Goal: Task Accomplishment & Management: Manage account settings

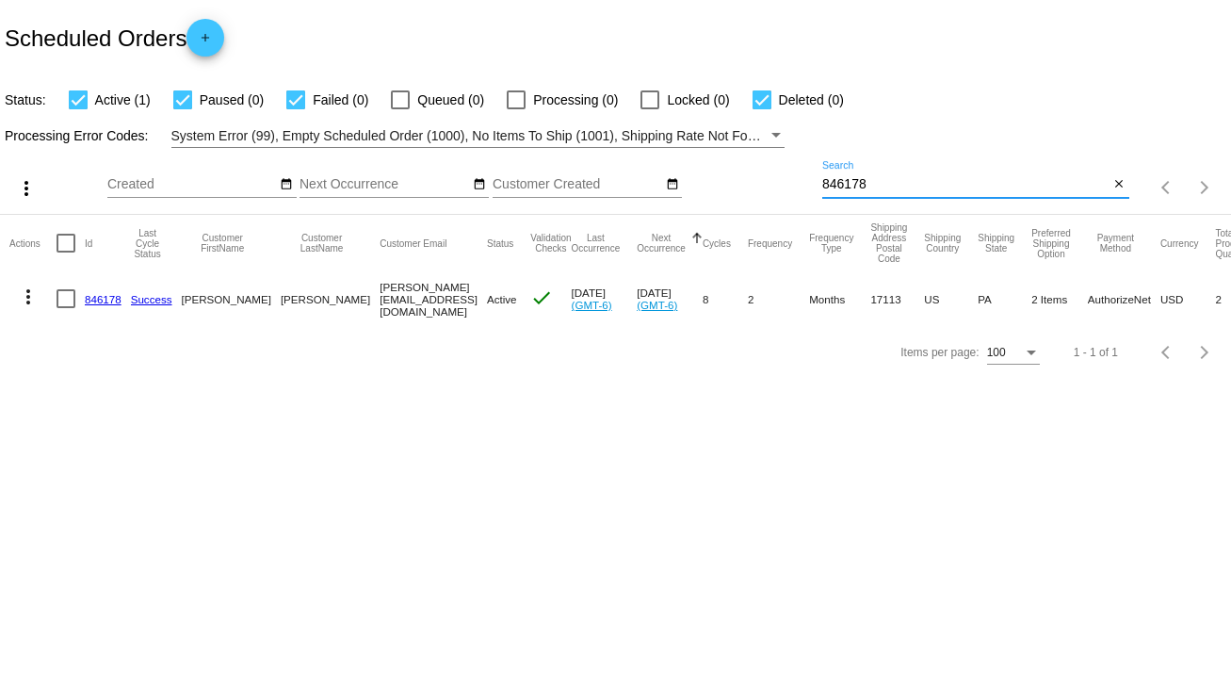
drag, startPoint x: 893, startPoint y: 185, endPoint x: 805, endPoint y: 190, distance: 87.8
click at [805, 190] on div "more_vert Sep Jan Feb Mar [DATE]" at bounding box center [615, 181] width 1231 height 67
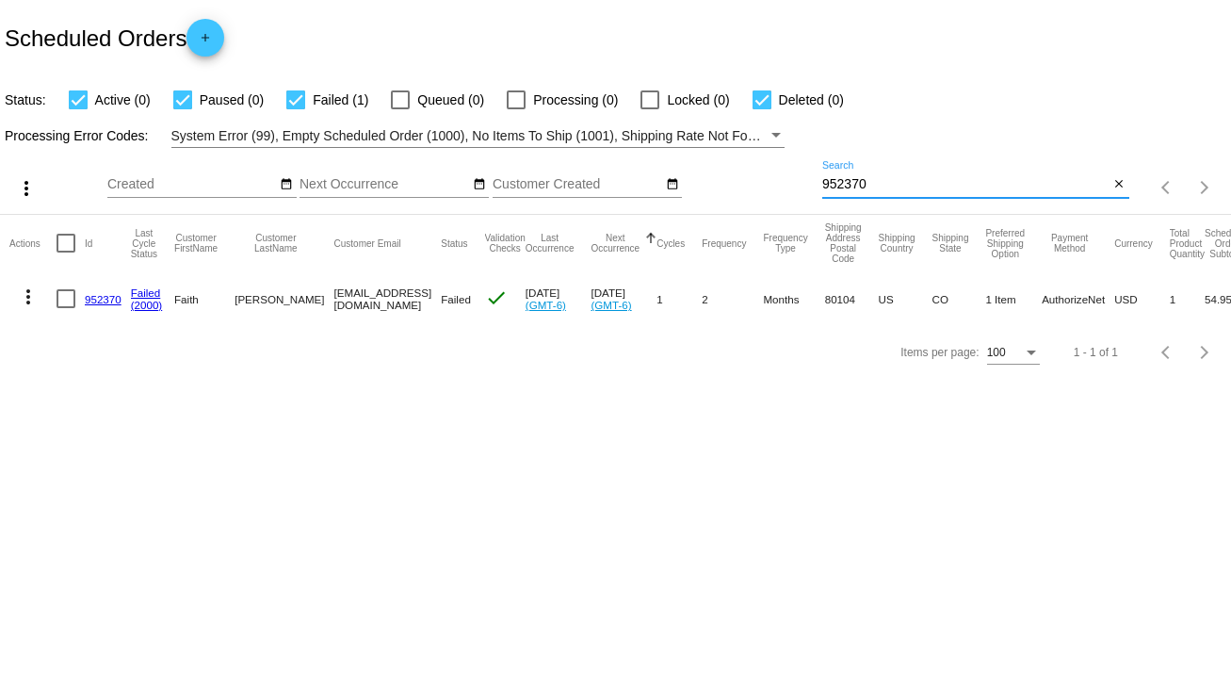
type input "952370"
click at [106, 301] on link "952370" at bounding box center [103, 299] width 37 height 12
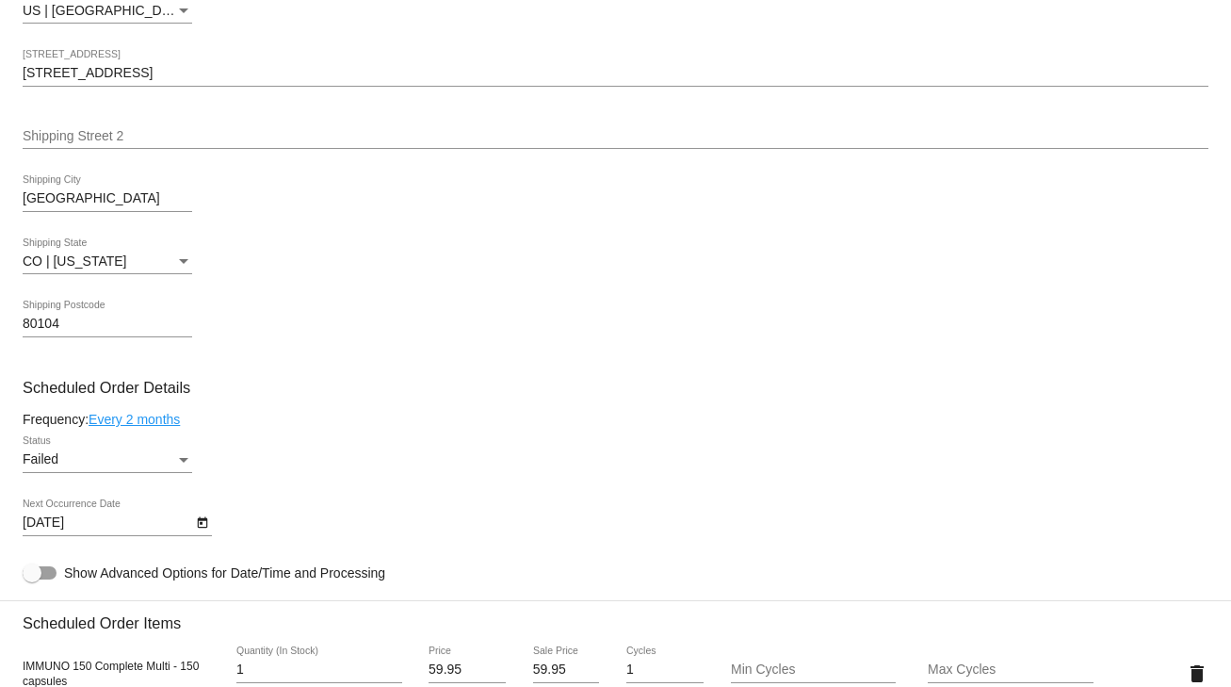
scroll to position [904, 0]
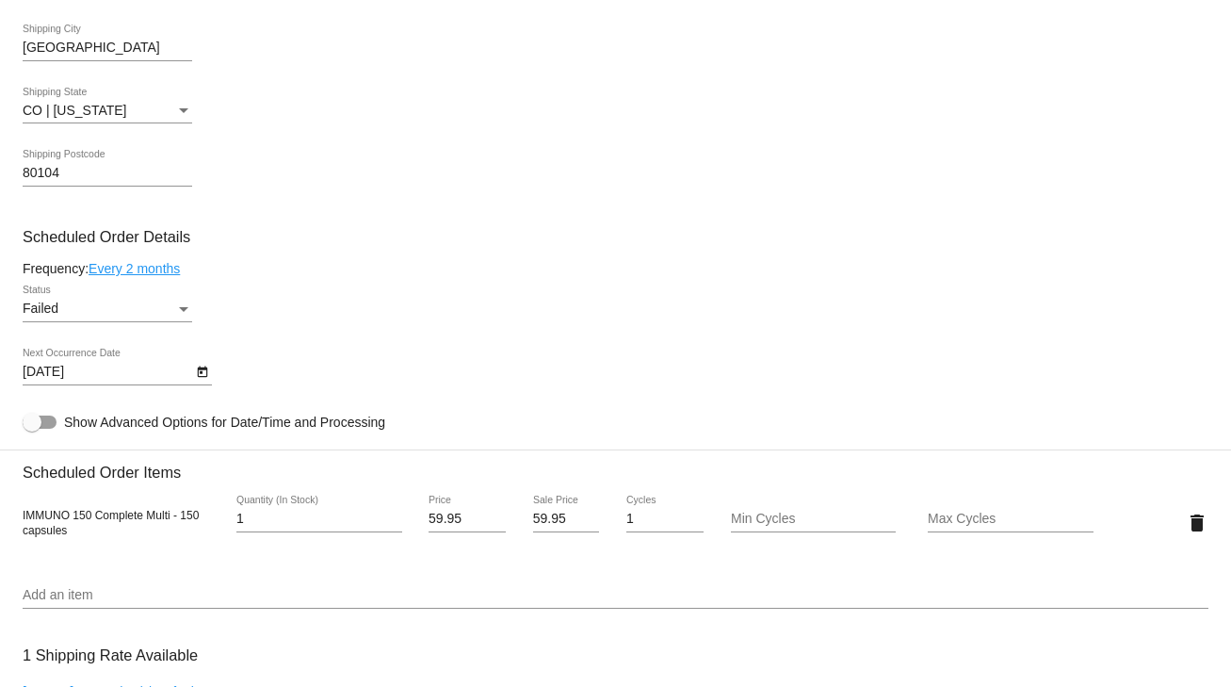
click at [127, 271] on link "Every 2 months" at bounding box center [134, 268] width 91 height 15
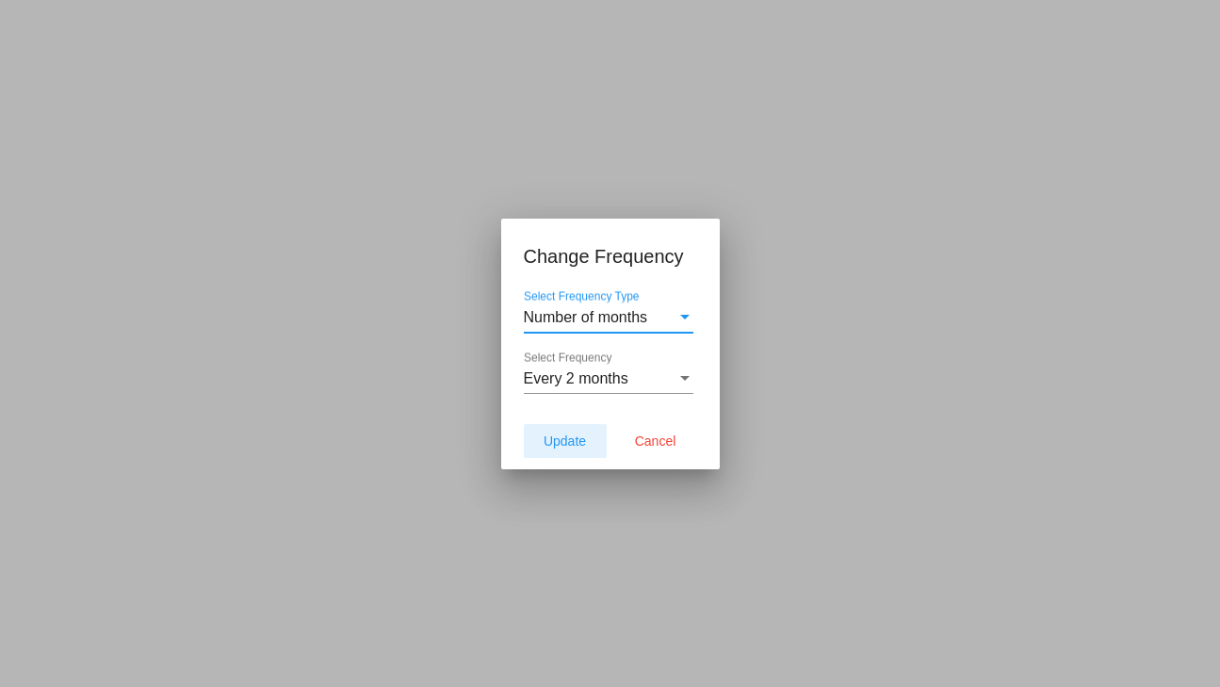
click at [558, 439] on span "Update" at bounding box center [565, 440] width 42 height 15
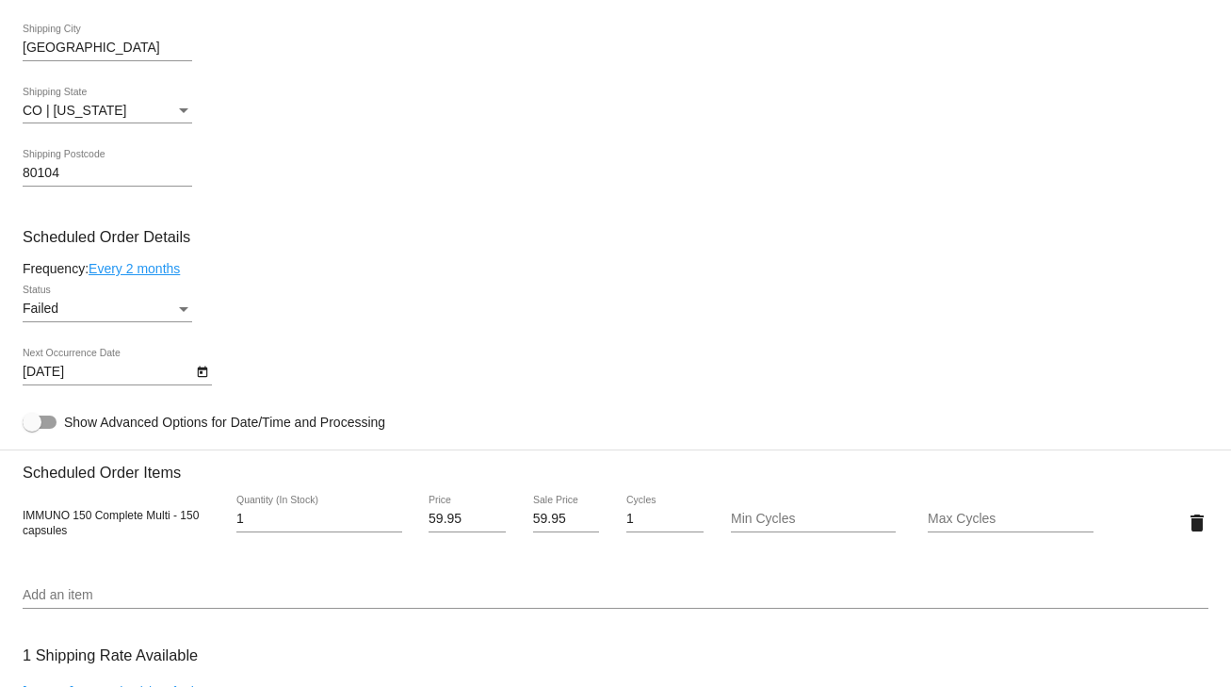
click at [151, 313] on div "Failed" at bounding box center [99, 308] width 153 height 15
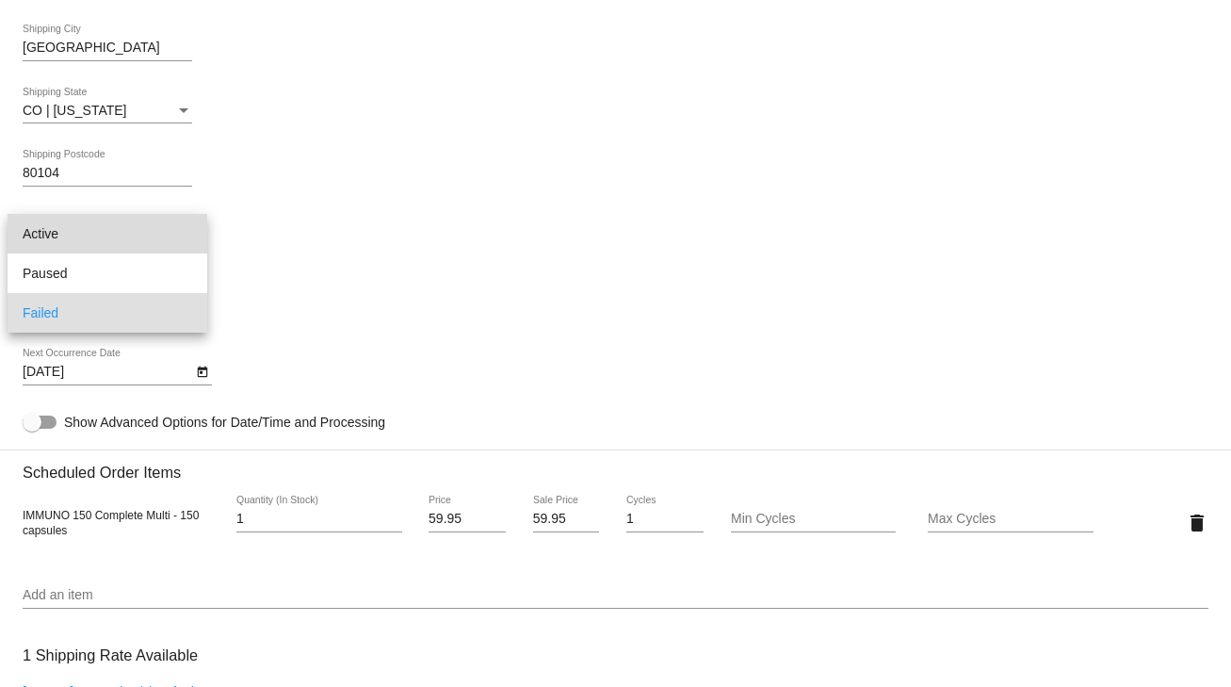
click at [55, 230] on span "Active" at bounding box center [108, 234] width 170 height 40
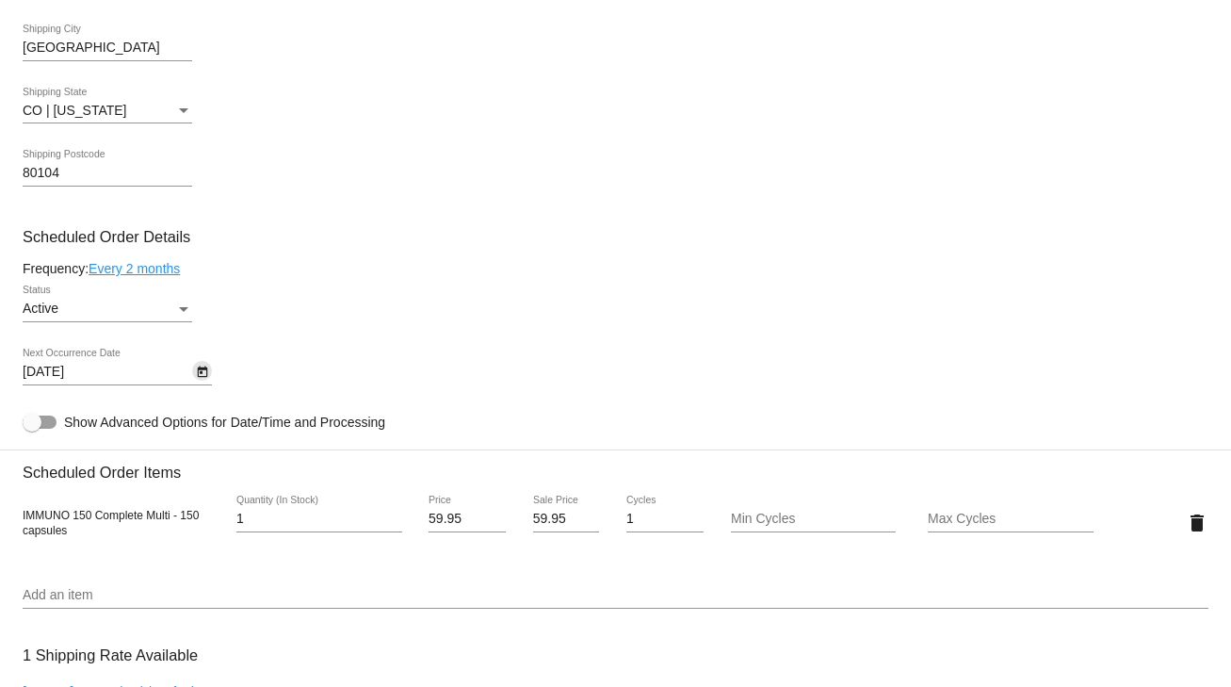
click at [198, 377] on icon "Open calendar" at bounding box center [202, 371] width 10 height 11
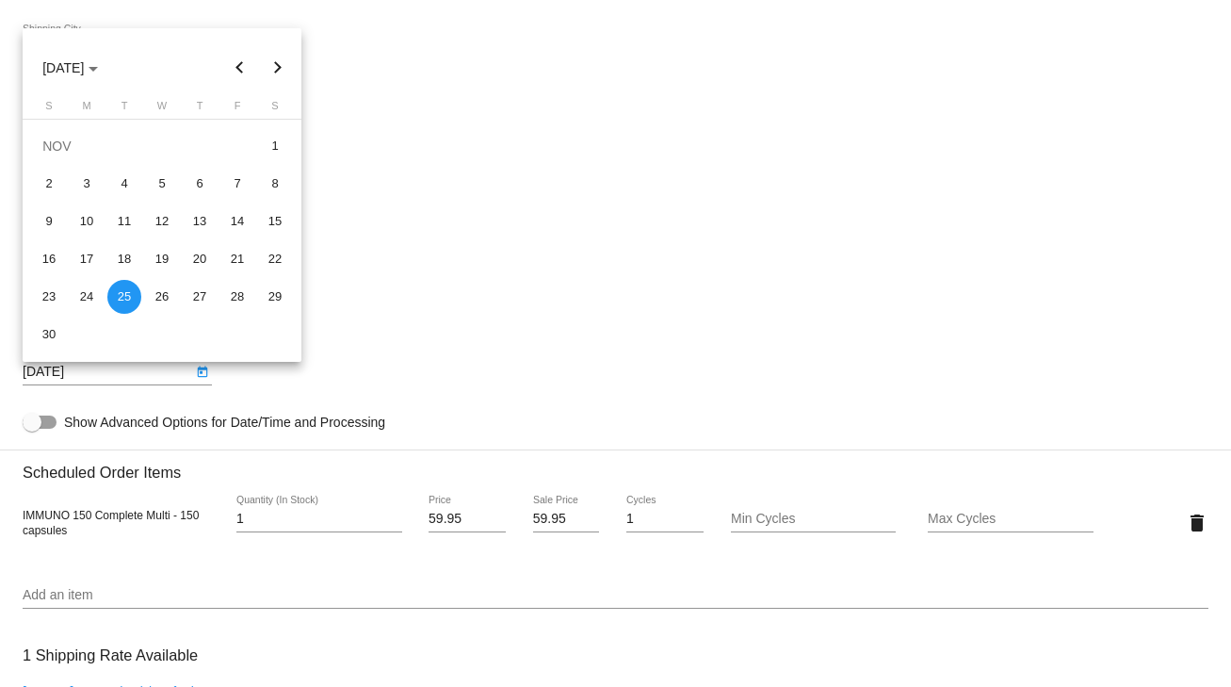
click at [235, 72] on button "Previous month" at bounding box center [240, 68] width 38 height 38
click at [203, 290] on div "25" at bounding box center [200, 297] width 34 height 34
type input "[DATE]"
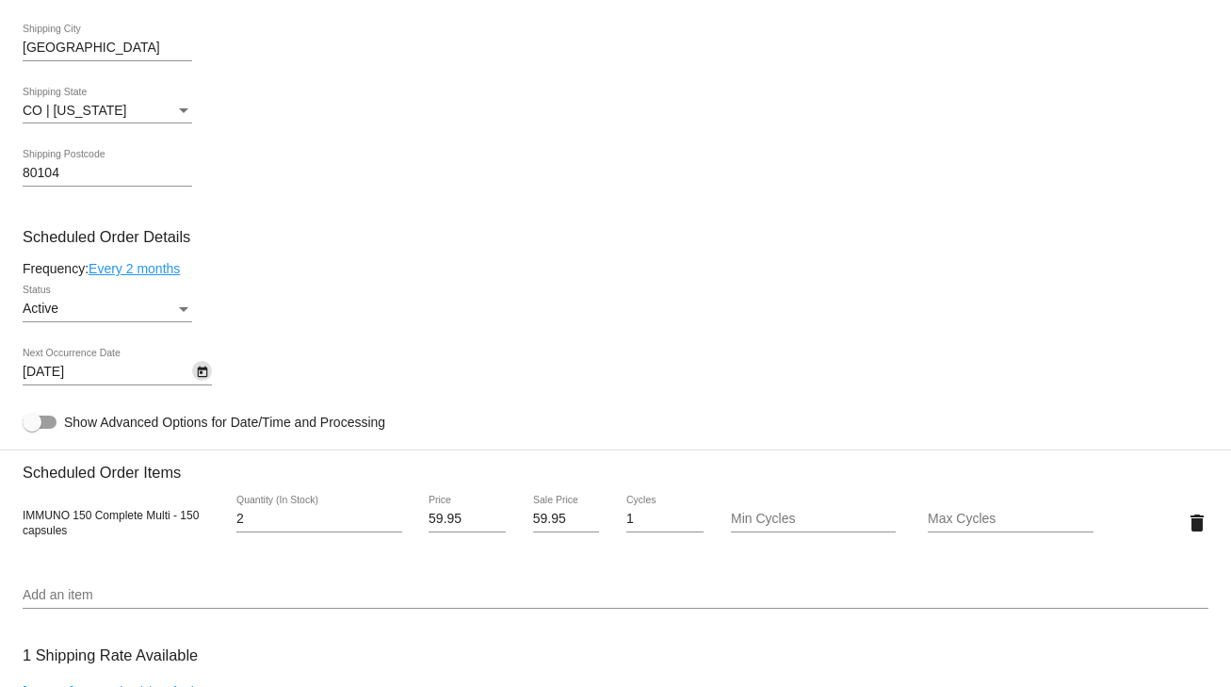
type input "2"
click at [391, 515] on input "2" at bounding box center [319, 519] width 166 height 15
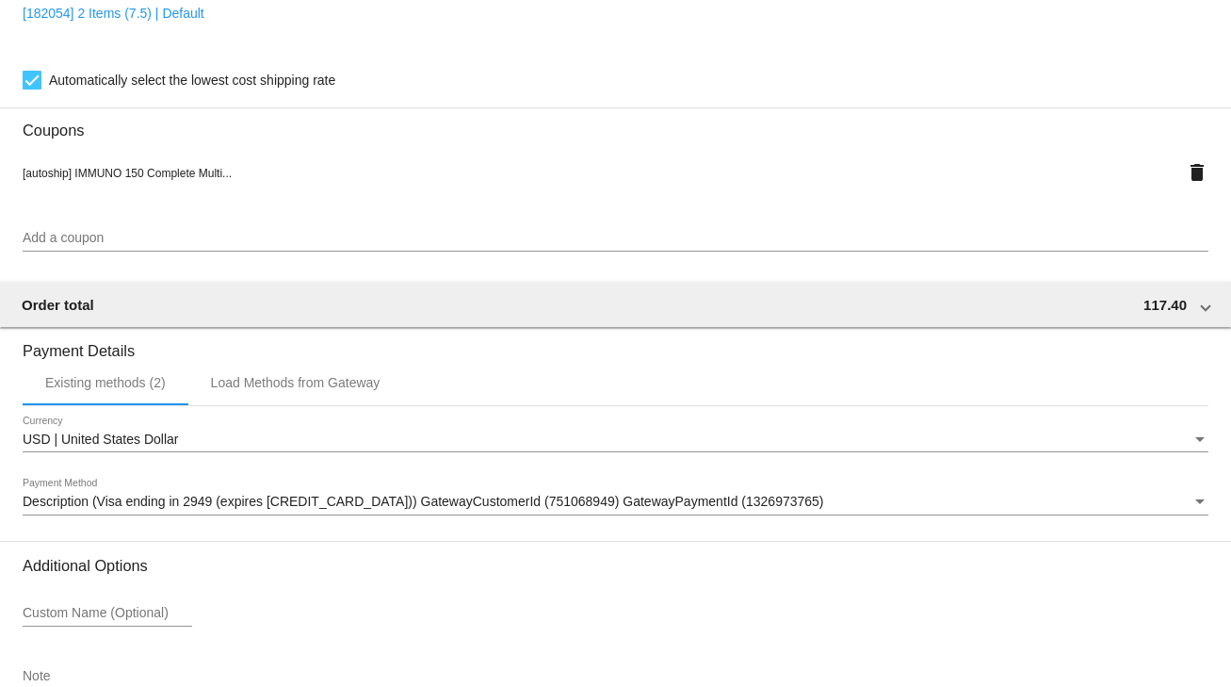
scroll to position [1709, 0]
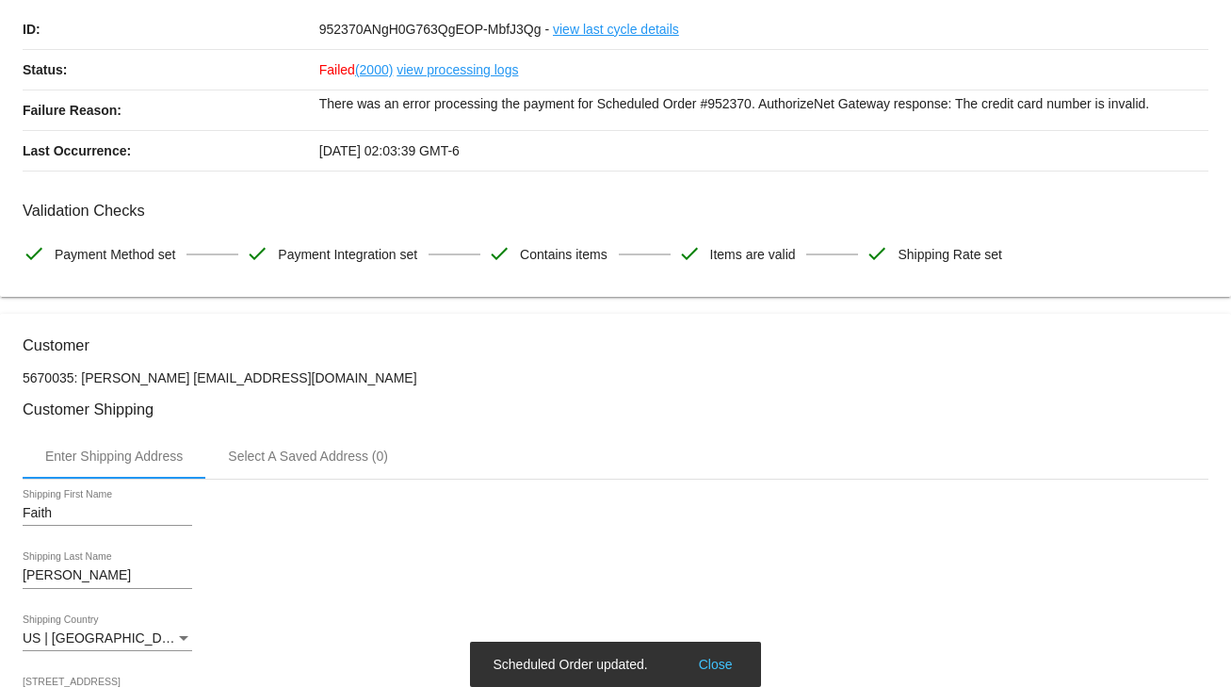
scroll to position [0, 0]
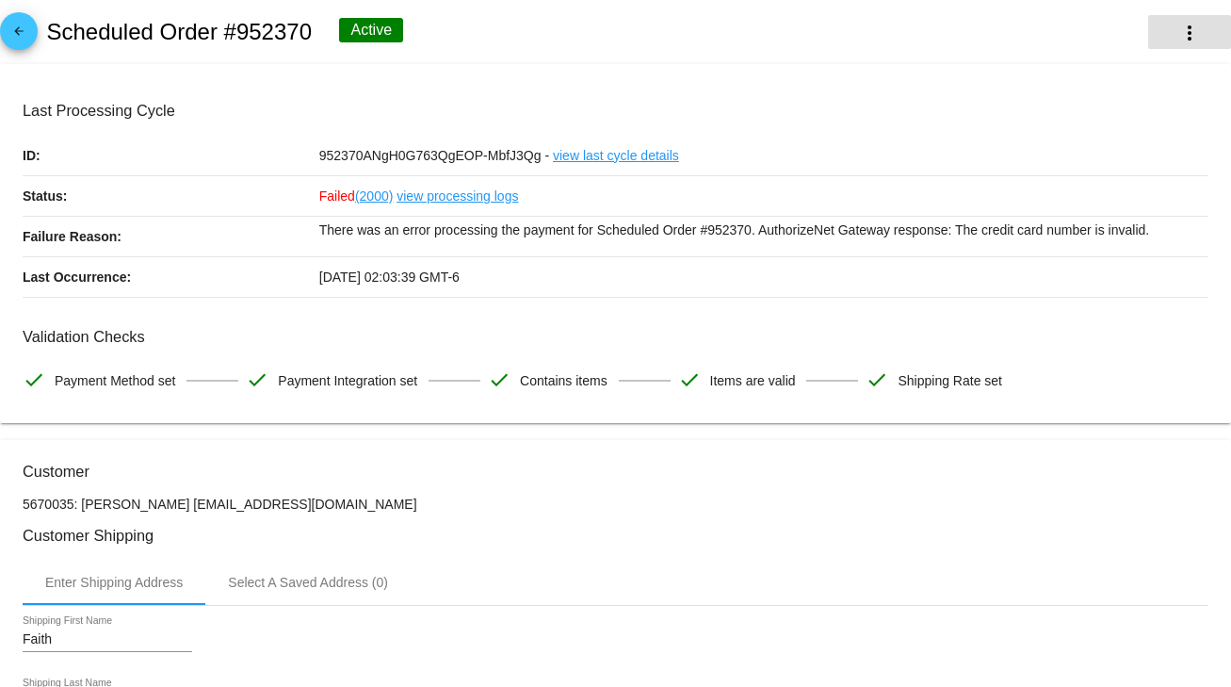
click at [1191, 35] on button "more_vert" at bounding box center [1189, 32] width 83 height 34
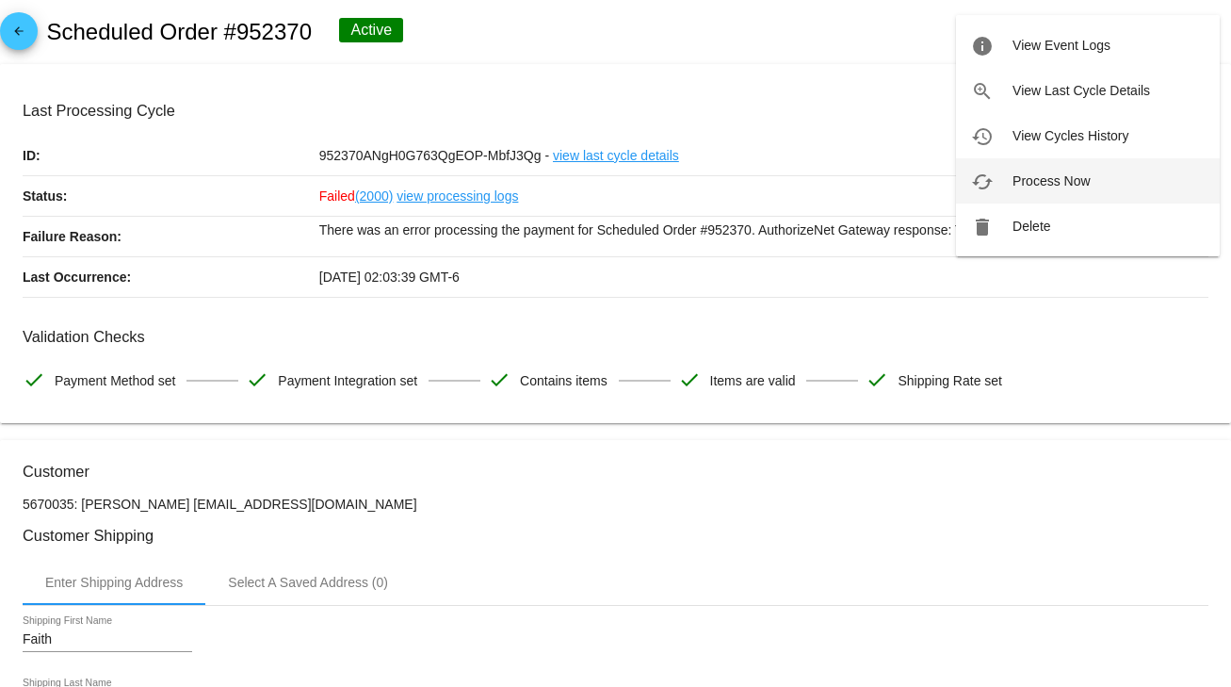
click at [1081, 181] on span "Process Now" at bounding box center [1051, 180] width 77 height 15
